Goal: Navigation & Orientation: Find specific page/section

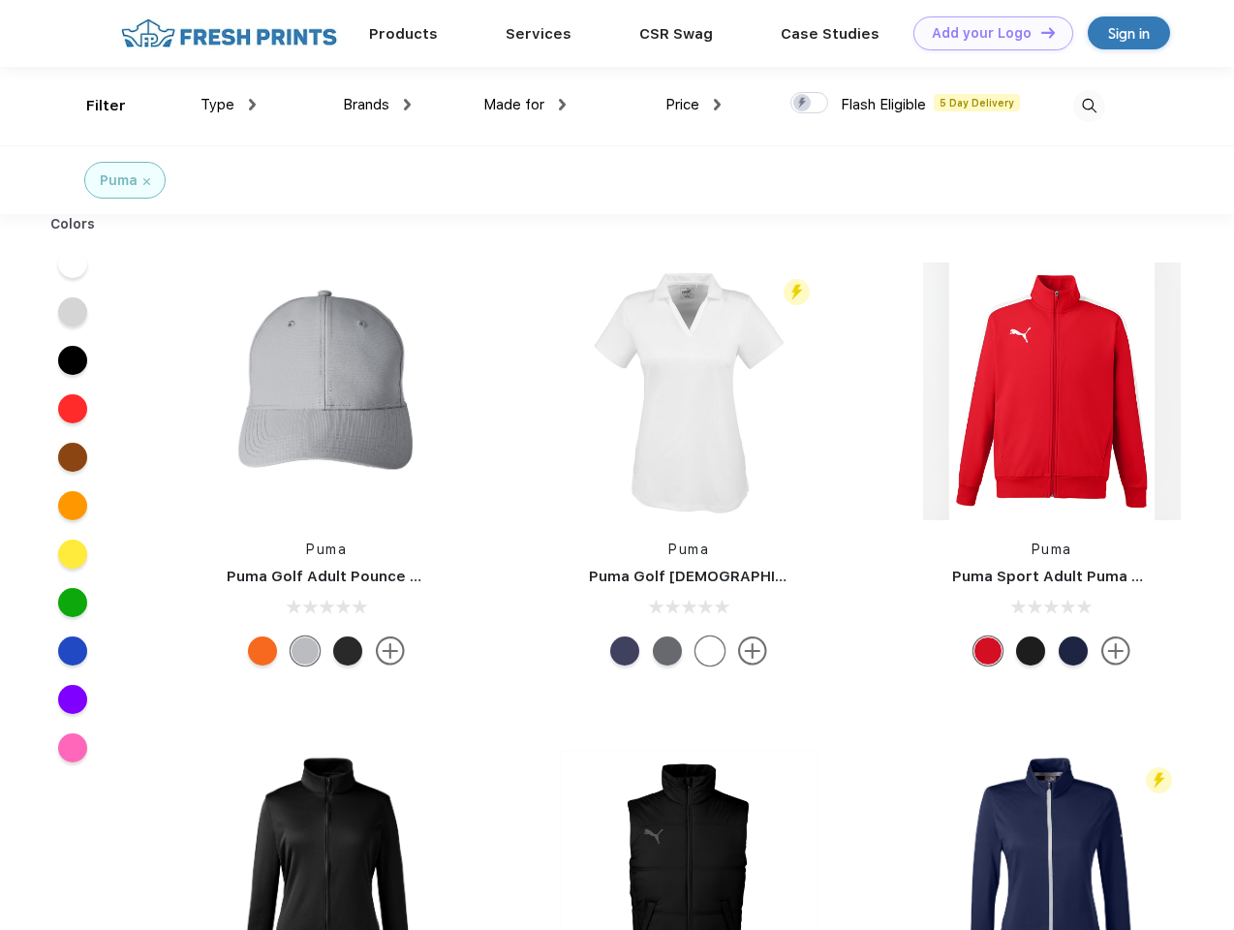
click at [986, 33] on link "Add your Logo Design Tool" at bounding box center [993, 33] width 160 height 34
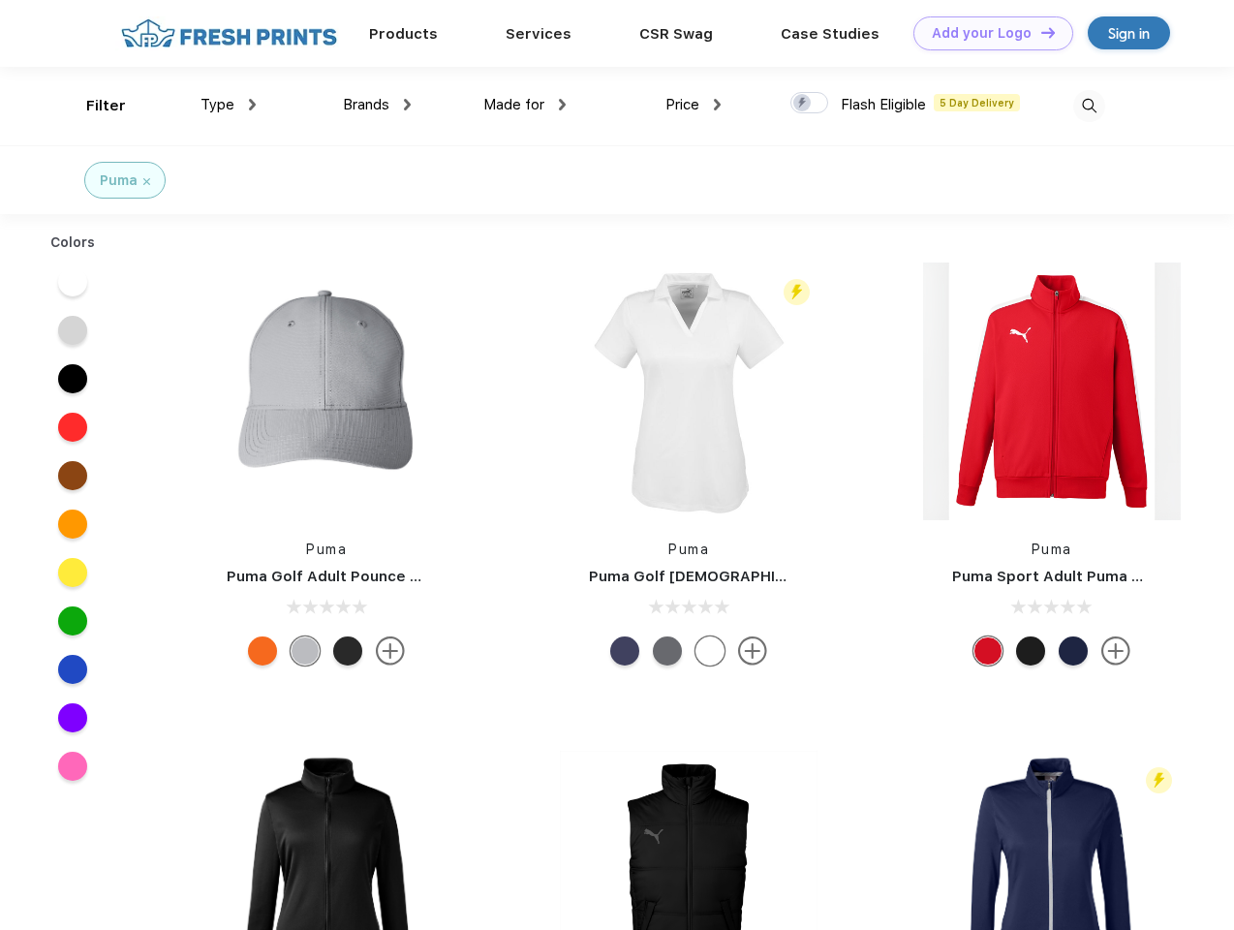
click at [0, 0] on div "Design Tool" at bounding box center [0, 0] width 0 height 0
click at [1039, 32] on link "Add your Logo Design Tool" at bounding box center [993, 33] width 160 height 34
click at [93, 106] on div "Filter" at bounding box center [106, 106] width 40 height 22
click at [229, 105] on span "Type" at bounding box center [217, 104] width 34 height 17
click at [377, 105] on span "Brands" at bounding box center [366, 104] width 46 height 17
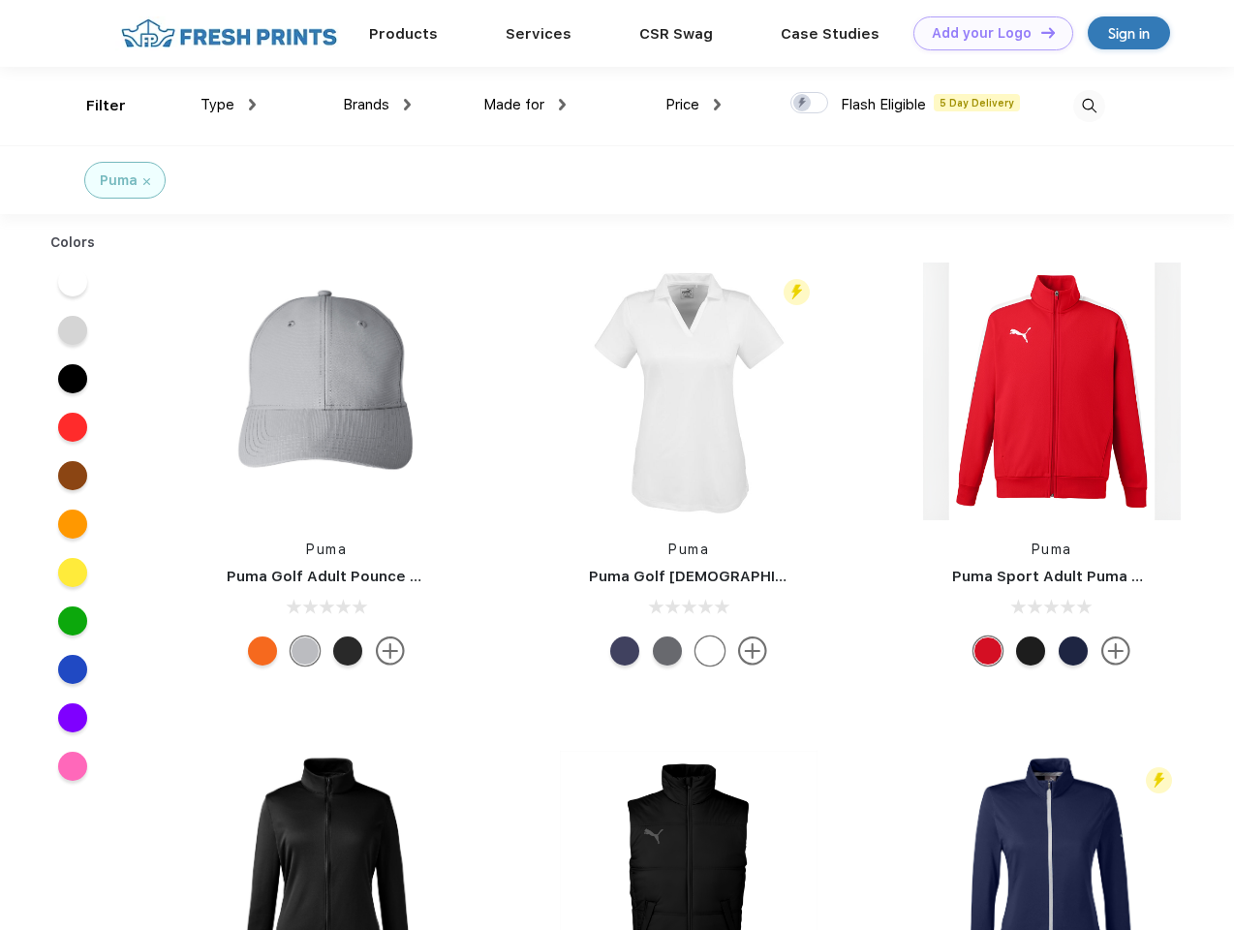
click at [525, 105] on span "Made for" at bounding box center [513, 104] width 61 height 17
click at [693, 105] on span "Price" at bounding box center [682, 104] width 34 height 17
click at [810, 104] on div at bounding box center [809, 102] width 38 height 21
click at [803, 104] on input "checkbox" at bounding box center [796, 97] width 13 height 13
click at [1089, 106] on img at bounding box center [1089, 106] width 32 height 32
